Goal: Navigation & Orientation: Find specific page/section

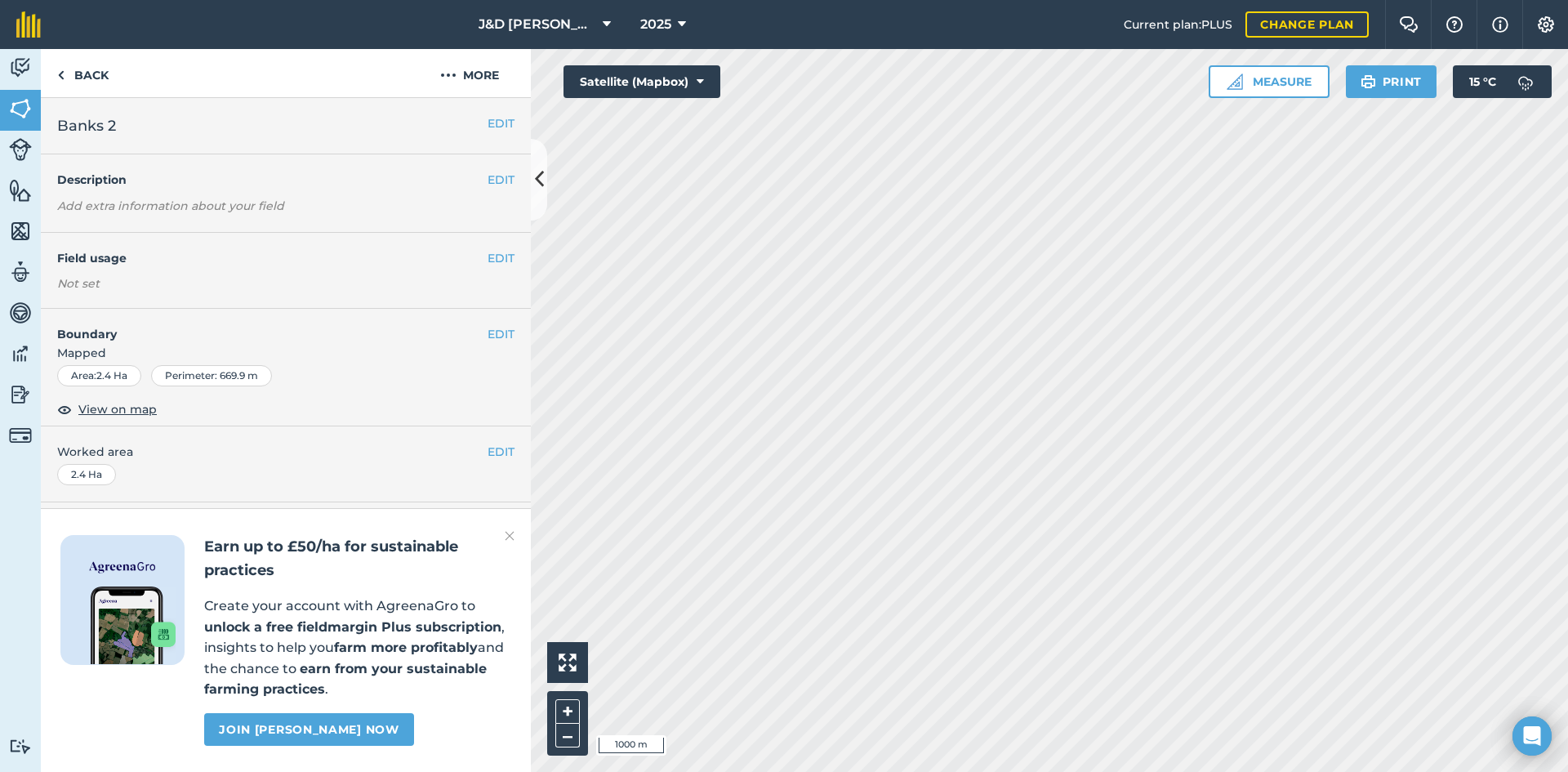
click at [505, 536] on img at bounding box center [509, 536] width 10 height 20
